Goal: Task Accomplishment & Management: Complete application form

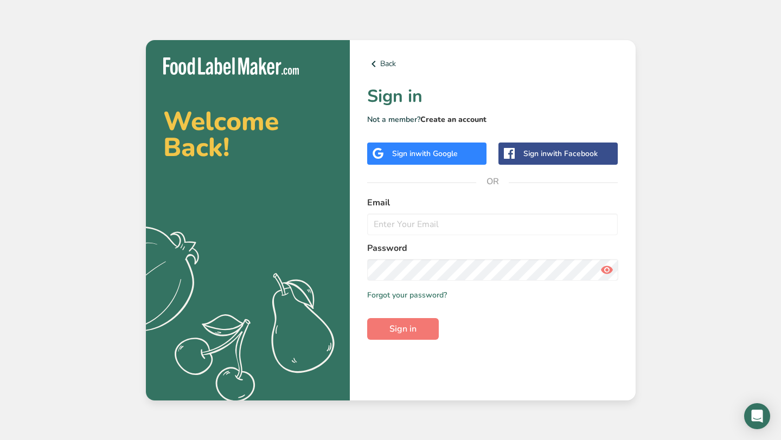
click at [452, 118] on link "Create an account" at bounding box center [453, 119] width 66 height 10
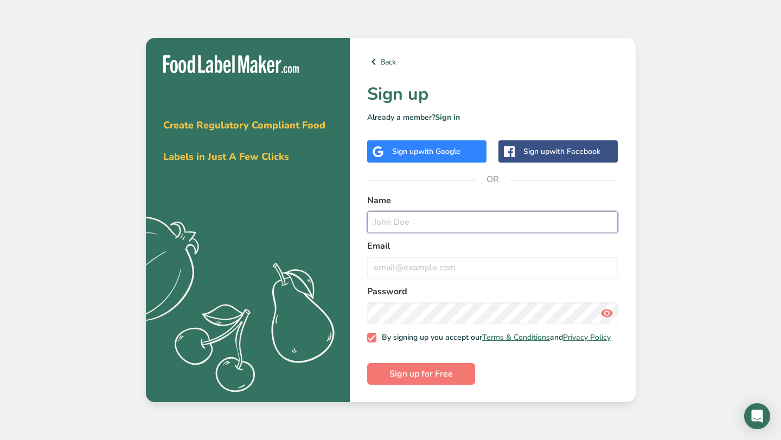
click at [428, 222] on input "text" at bounding box center [492, 223] width 251 height 22
click at [367, 363] on button "Sign up for Free" at bounding box center [421, 374] width 108 height 22
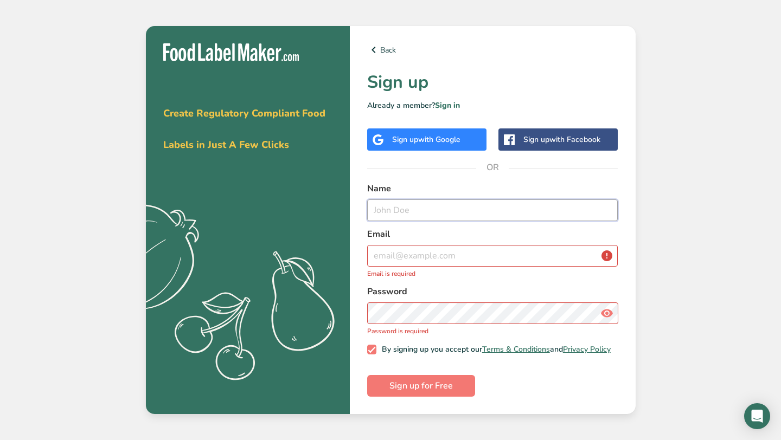
type input "a"
type input "Maria Osborne"
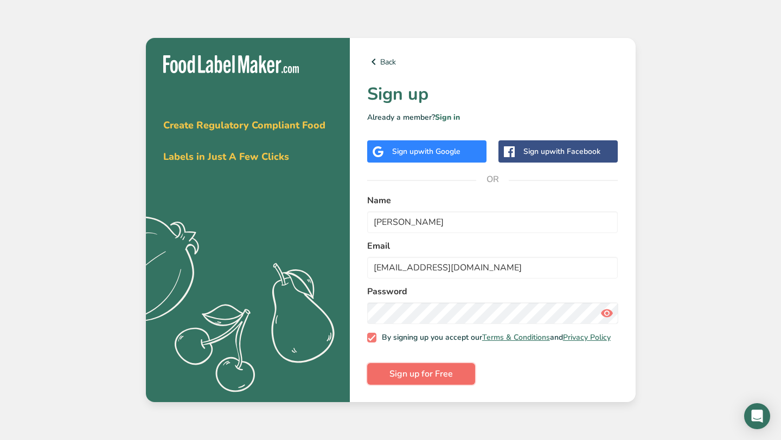
click at [458, 379] on button "Sign up for Free" at bounding box center [421, 374] width 108 height 22
click at [423, 265] on input "crisosborne2@gmail.com" at bounding box center [492, 268] width 251 height 22
click at [502, 264] on input "crisosborne@gmail.com" at bounding box center [492, 268] width 251 height 22
type input "crisosborne@yahoo.com"
click at [611, 309] on icon at bounding box center [606, 314] width 13 height 20
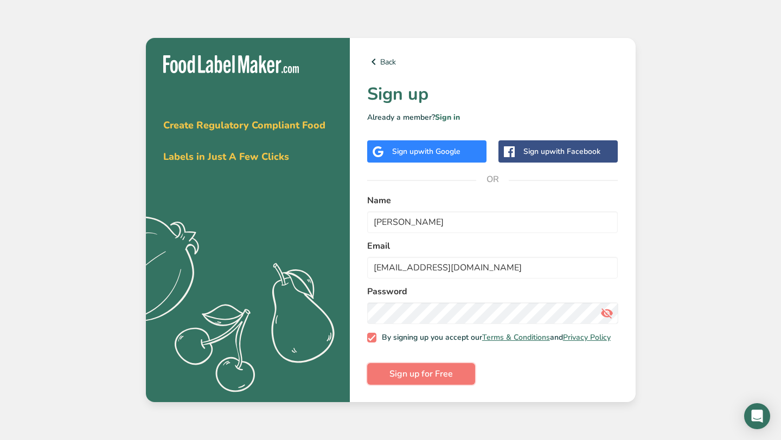
click at [408, 374] on span "Sign up for Free" at bounding box center [420, 374] width 63 height 13
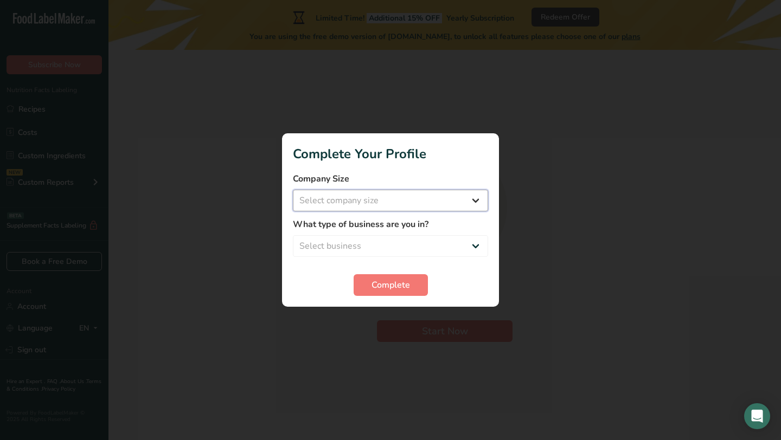
click at [355, 201] on select "Select company size Fewer than 10 Employees 10 to 50 Employees 51 to 500 Employ…" at bounding box center [390, 201] width 195 height 22
select select "1"
click at [293, 190] on select "Select company size Fewer than 10 Employees 10 to 50 Employees 51 to 500 Employ…" at bounding box center [390, 201] width 195 height 22
click at [351, 243] on select "Select business Packaged Food Manufacturer Restaurant & Cafe Bakery Meal Plans …" at bounding box center [390, 246] width 195 height 22
select select "3"
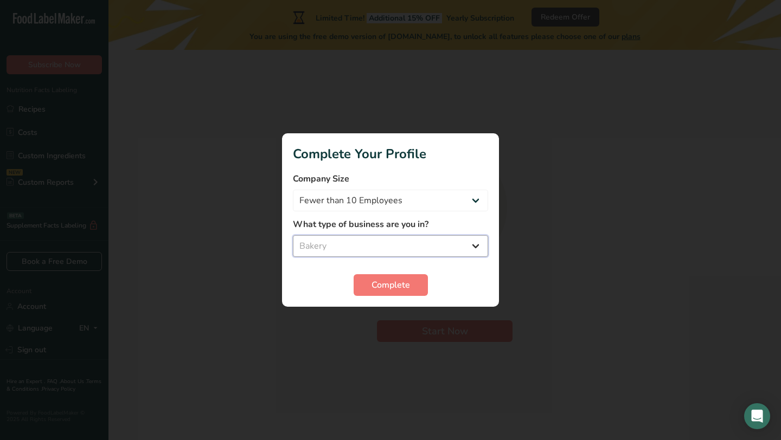
click at [293, 235] on select "Select business Packaged Food Manufacturer Restaurant & Cafe Bakery Meal Plans …" at bounding box center [390, 246] width 195 height 22
click at [371, 290] on span "Complete" at bounding box center [390, 285] width 39 height 13
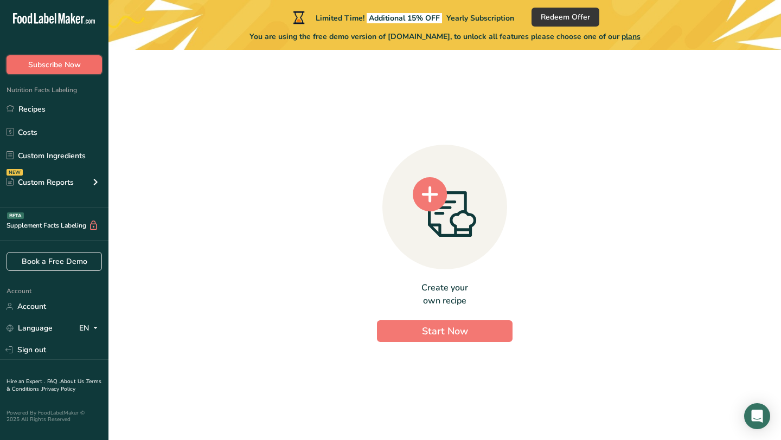
click at [72, 70] on span "Subscribe Now" at bounding box center [54, 64] width 53 height 11
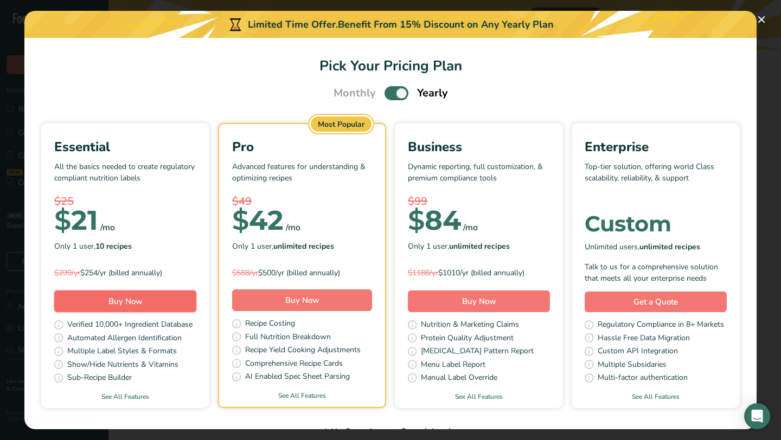
click at [110, 297] on span "Buy Now" at bounding box center [125, 301] width 34 height 11
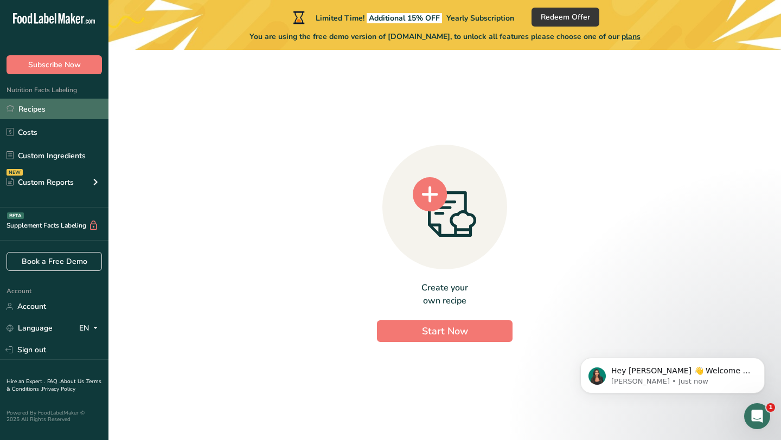
click at [40, 111] on link "Recipes" at bounding box center [54, 109] width 108 height 21
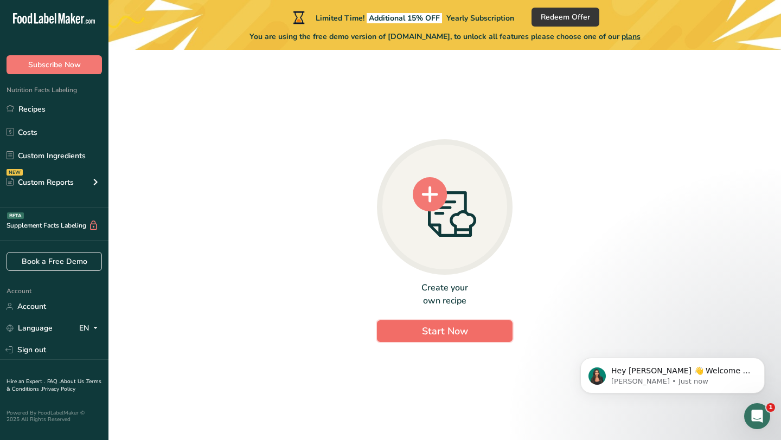
click at [386, 329] on button "Start Now" at bounding box center [445, 332] width 136 height 22
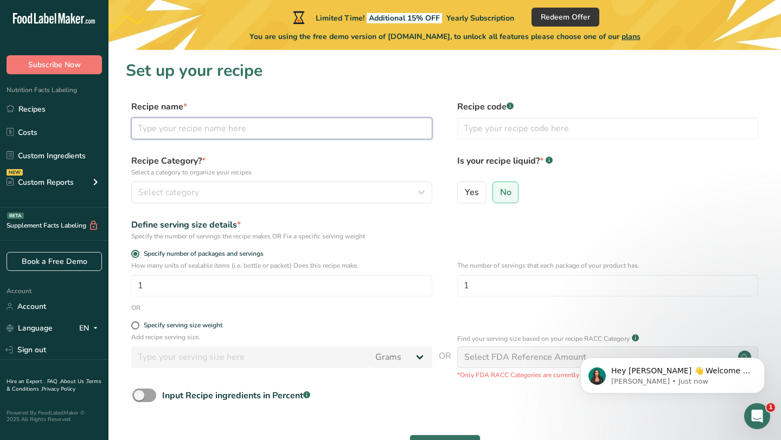
click at [367, 134] on input "text" at bounding box center [281, 129] width 301 height 22
type input "Chocolate Chip Cookie"
click at [315, 205] on div "Recipe Category? * Select a category to organize your recipes Select category S…" at bounding box center [445, 182] width 638 height 55
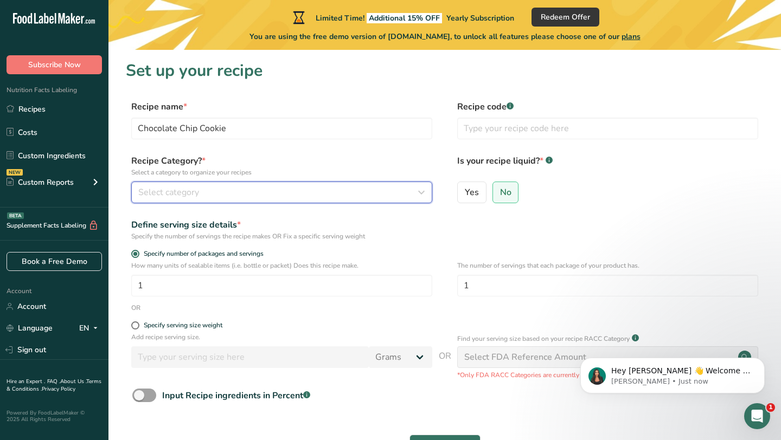
click at [385, 193] on div "Select category" at bounding box center [278, 192] width 280 height 13
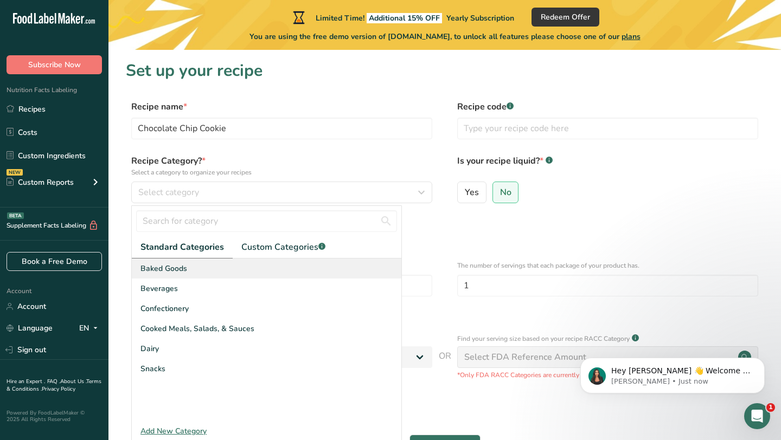
click at [349, 271] on div "Baked Goods" at bounding box center [267, 269] width 270 height 20
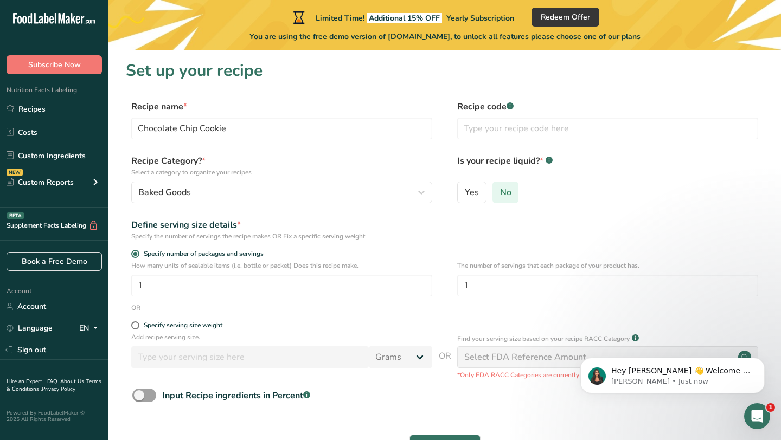
click at [509, 191] on span "No" at bounding box center [505, 192] width 11 height 11
click at [500, 191] on input "No" at bounding box center [496, 192] width 7 height 7
click at [518, 130] on input "text" at bounding box center [607, 129] width 301 height 22
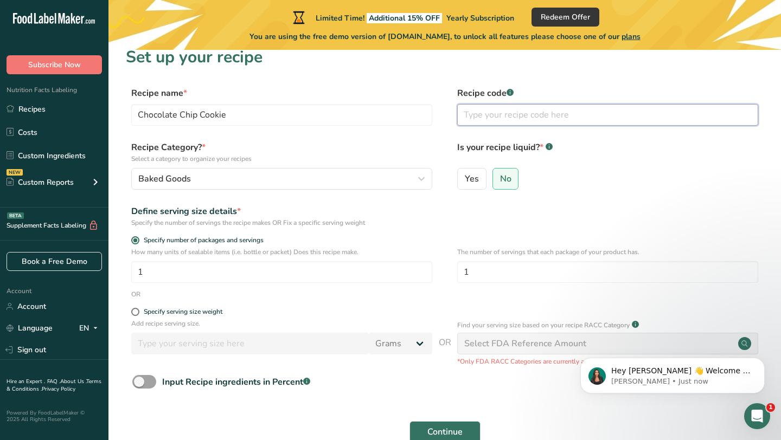
scroll to position [15, 0]
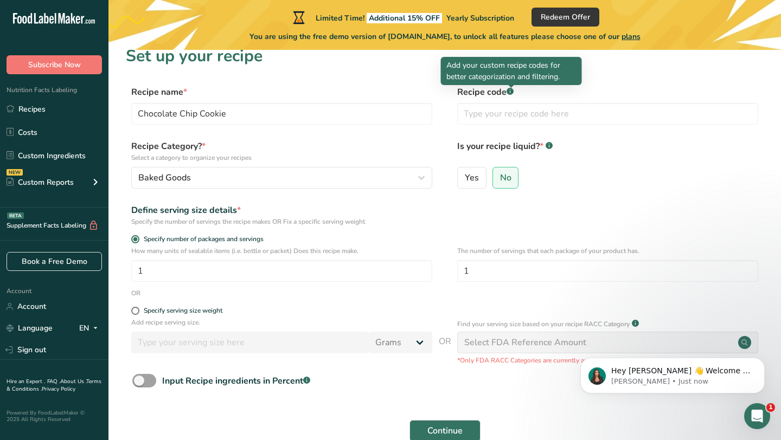
click at [512, 91] on rect at bounding box center [510, 91] width 7 height 7
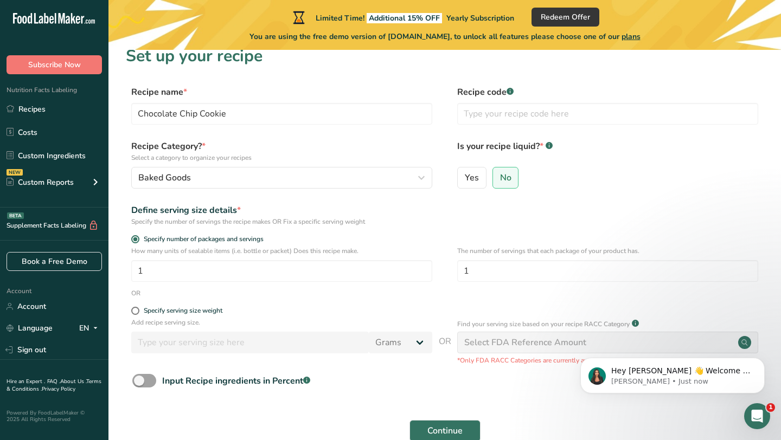
click at [512, 91] on rect at bounding box center [510, 91] width 7 height 7
click at [510, 111] on input "text" at bounding box center [607, 114] width 301 height 22
type input "001"
click at [172, 266] on input "1" at bounding box center [281, 271] width 301 height 22
type input "40"
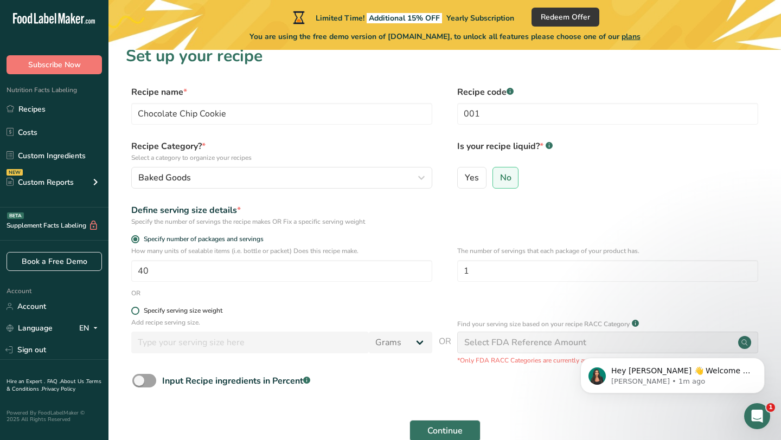
click at [135, 313] on span at bounding box center [135, 311] width 8 height 8
click at [135, 313] on input "Specify serving size weight" at bounding box center [134, 311] width 7 height 7
radio input "true"
radio input "false"
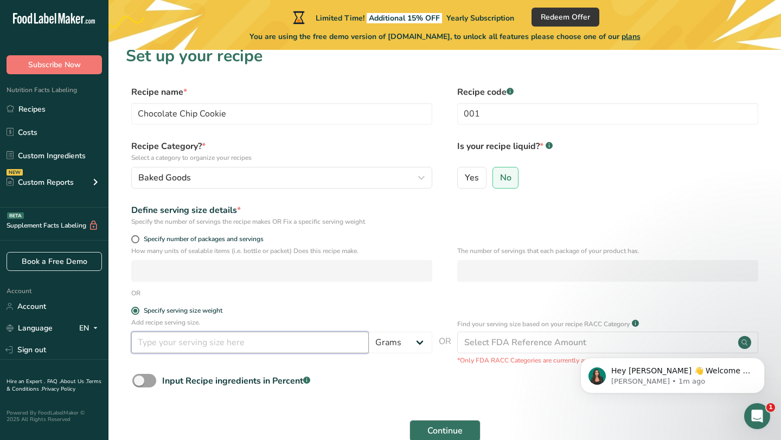
click at [142, 338] on input "number" at bounding box center [250, 343] width 238 height 22
type input "50"
click at [136, 241] on span at bounding box center [135, 239] width 8 height 8
click at [136, 241] on input "Specify number of packages and servings" at bounding box center [134, 239] width 7 height 7
radio input "true"
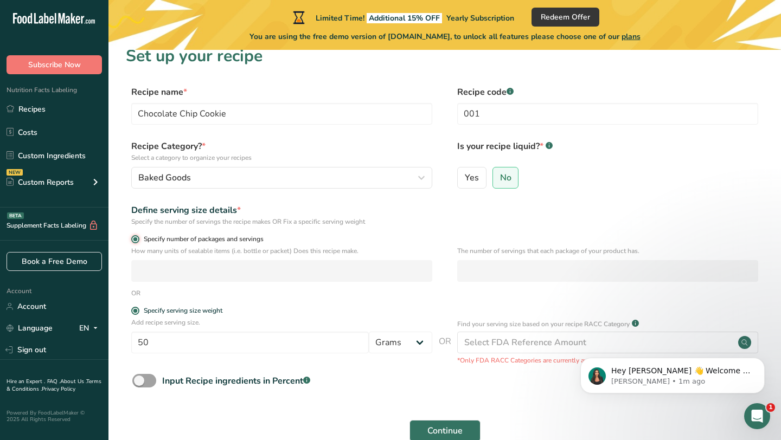
radio input "false"
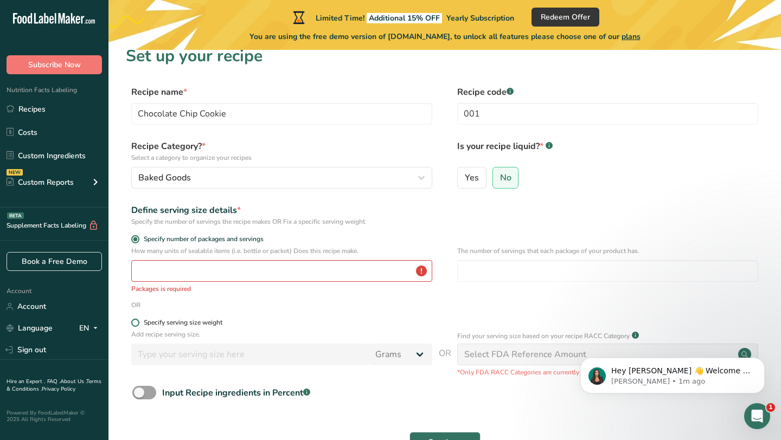
click at [135, 321] on span at bounding box center [135, 323] width 8 height 8
click at [135, 321] on input "Specify serving size weight" at bounding box center [134, 322] width 7 height 7
radio input "true"
radio input "false"
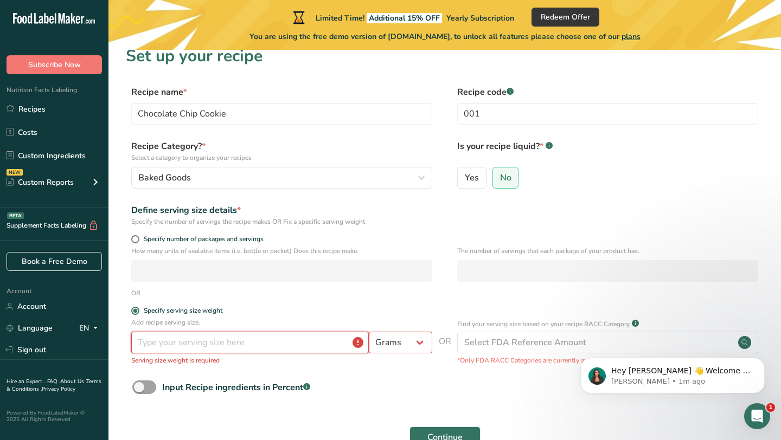
click at [169, 348] on input "number" at bounding box center [250, 343] width 238 height 22
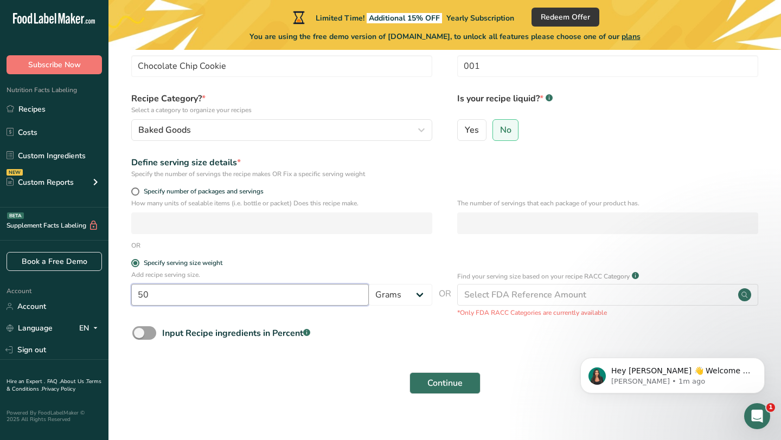
scroll to position [75, 0]
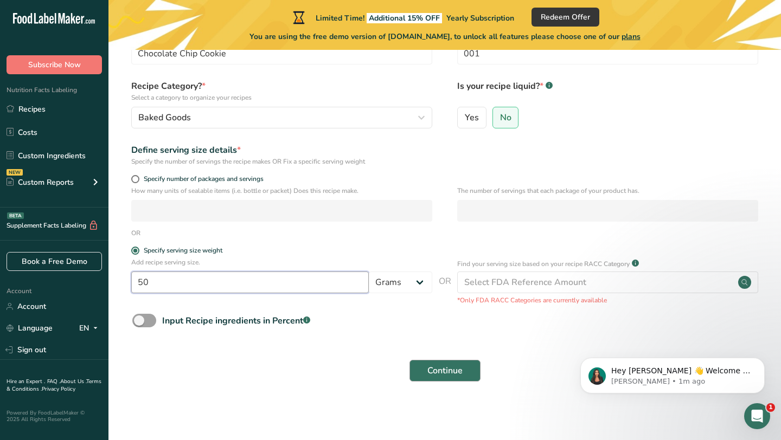
type input "50"
click at [438, 372] on span "Continue" at bounding box center [444, 370] width 35 height 13
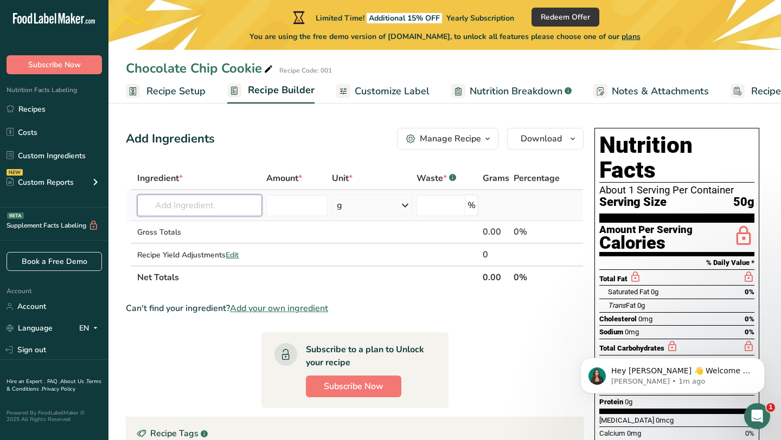
click at [217, 204] on input "text" at bounding box center [199, 206] width 125 height 22
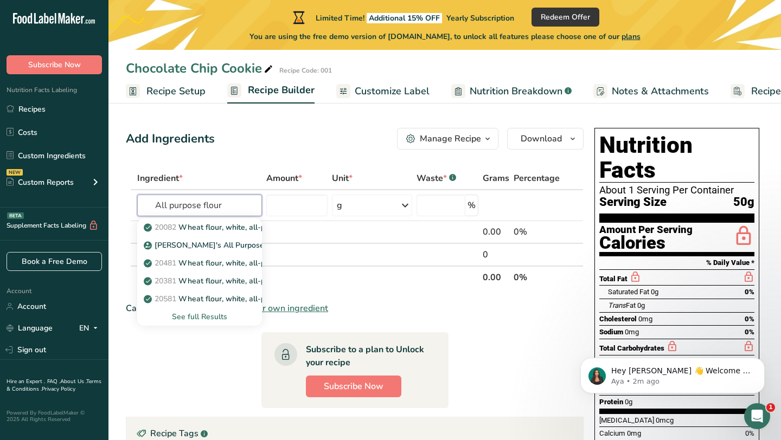
drag, startPoint x: 201, startPoint y: 203, endPoint x: 90, endPoint y: 204, distance: 110.6
click at [91, 204] on div ".a-20{fill:#fff;} Subscribe Now Nutrition Facts Labeling Recipes Costs Custom I…" at bounding box center [390, 306] width 781 height 613
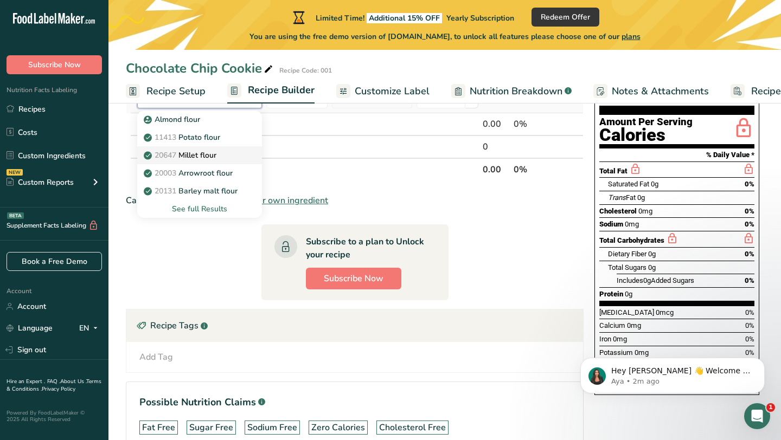
scroll to position [92, 0]
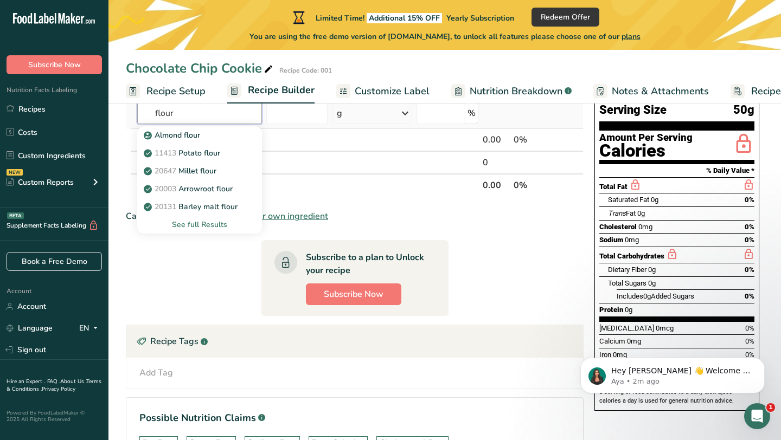
type input "flour"
click at [209, 226] on div "See full Results" at bounding box center [199, 224] width 107 height 11
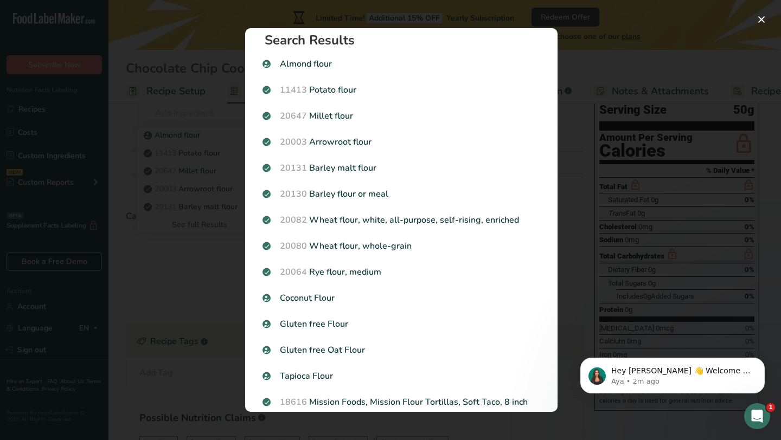
scroll to position [0, 0]
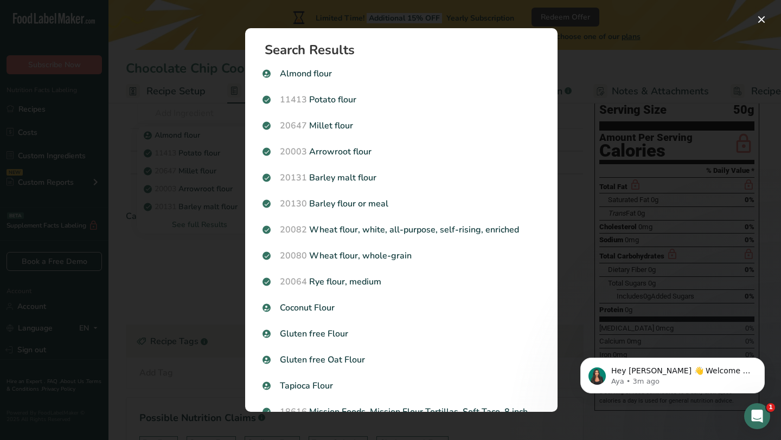
click at [204, 238] on div "Search results modal" at bounding box center [390, 220] width 781 height 440
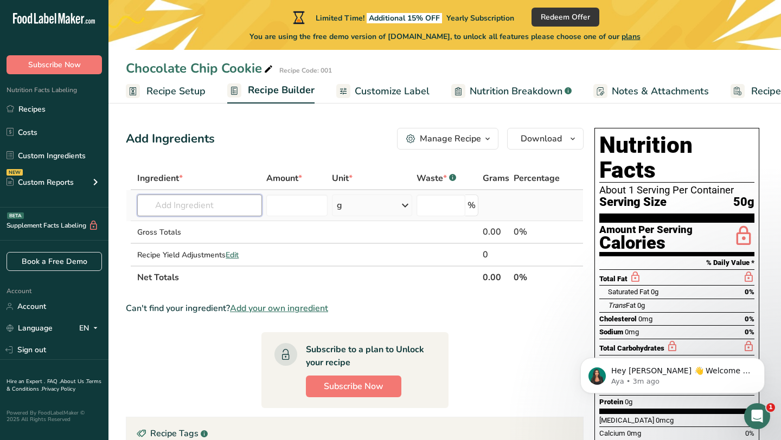
click at [220, 206] on input "text" at bounding box center [199, 206] width 125 height 22
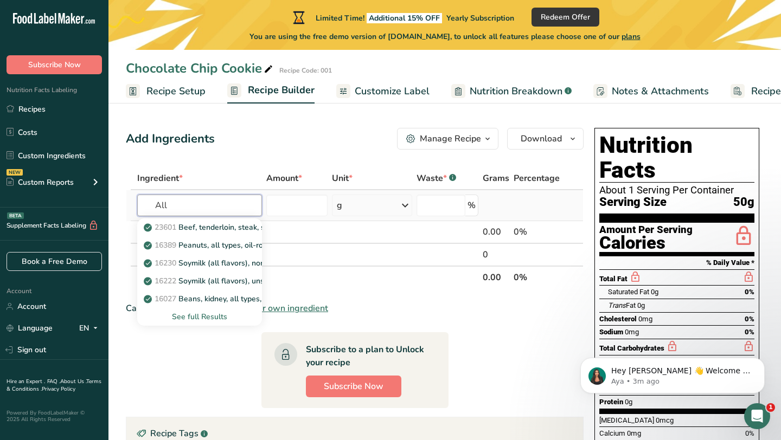
type input "All"
click at [206, 313] on div "See full Results" at bounding box center [199, 316] width 107 height 11
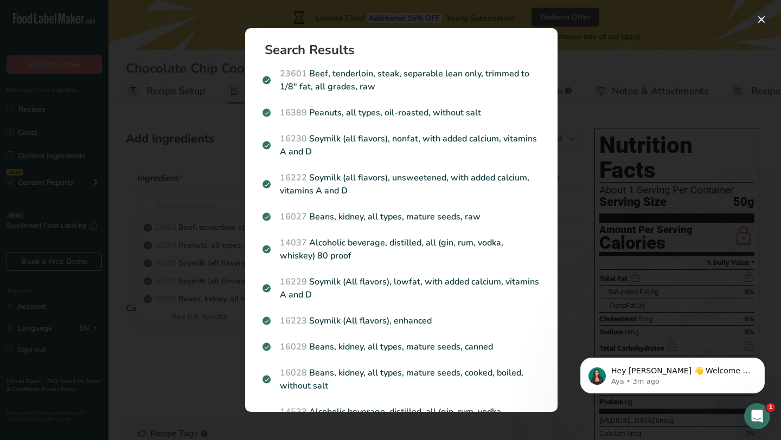
click at [363, 42] on section "Search Results 23601 Beef, tenderloin, steak, separable lean only, trimmed to 1…" at bounding box center [401, 220] width 312 height 384
click at [221, 234] on div "Search results modal" at bounding box center [390, 220] width 781 height 440
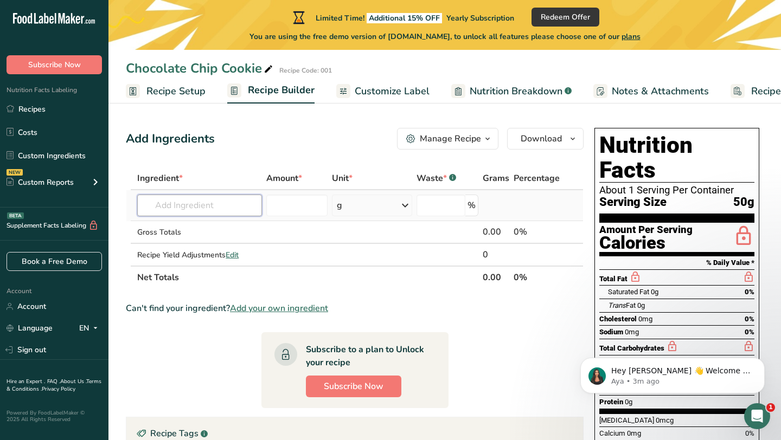
click at [225, 208] on input "text" at bounding box center [199, 206] width 125 height 22
type input "a"
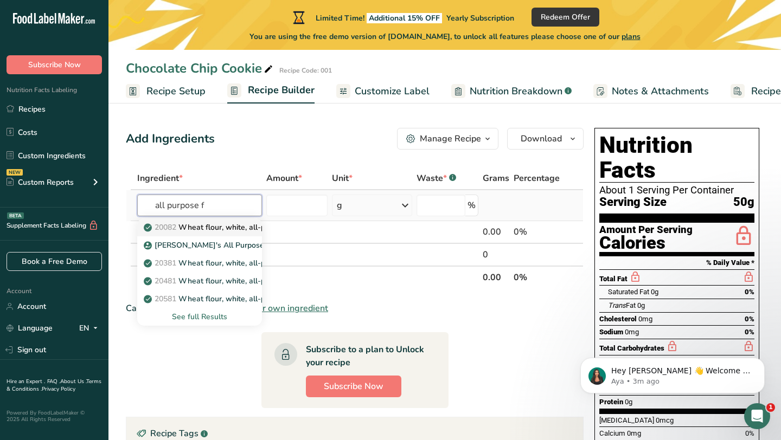
type input "all purpose f"
click at [221, 229] on p "20082 Wheat flour, white, all-purpose, self-rising, enriched" at bounding box center [253, 227] width 215 height 11
type input "Wheat flour, white, all-purpose, self-rising, enriched"
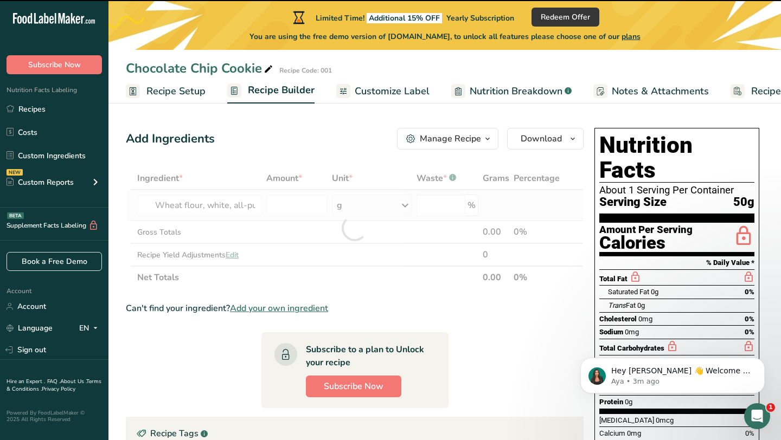
type input "0"
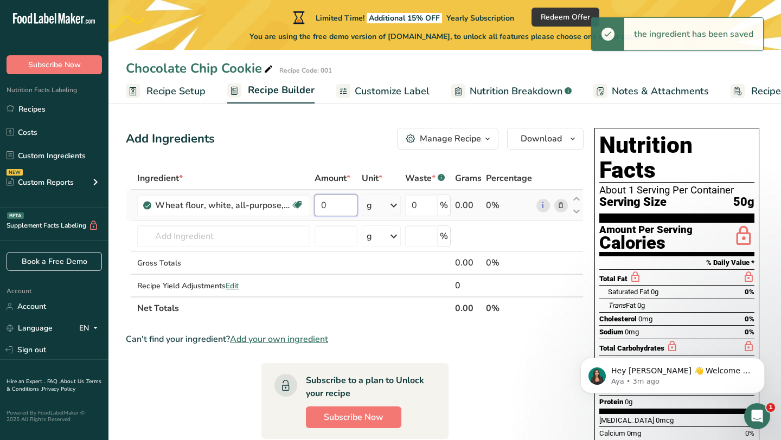
click at [353, 204] on input "0" at bounding box center [336, 206] width 43 height 22
